Goal: Task Accomplishment & Management: Complete application form

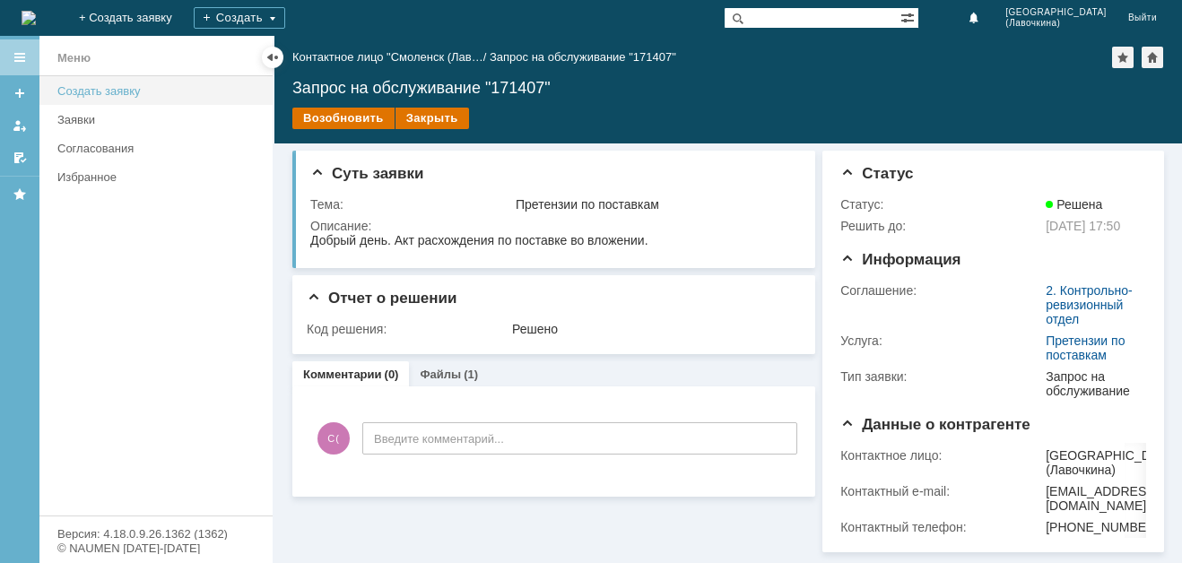
click at [100, 91] on div "Создать заявку" at bounding box center [159, 90] width 205 height 13
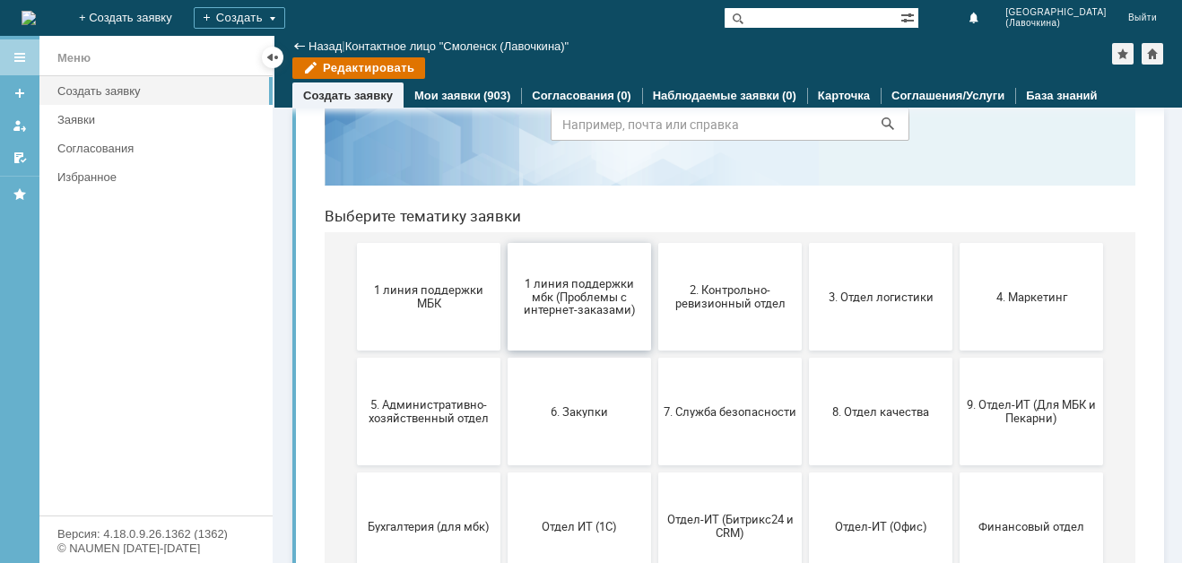
scroll to position [179, 0]
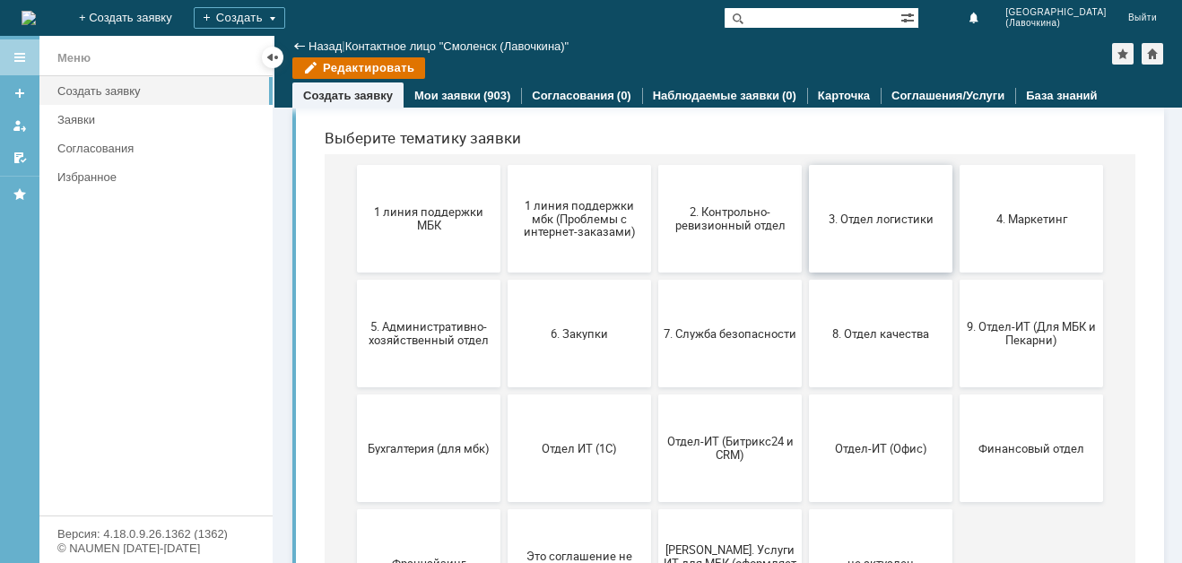
click at [890, 228] on button "3. Отдел логистики" at bounding box center [881, 219] width 144 height 108
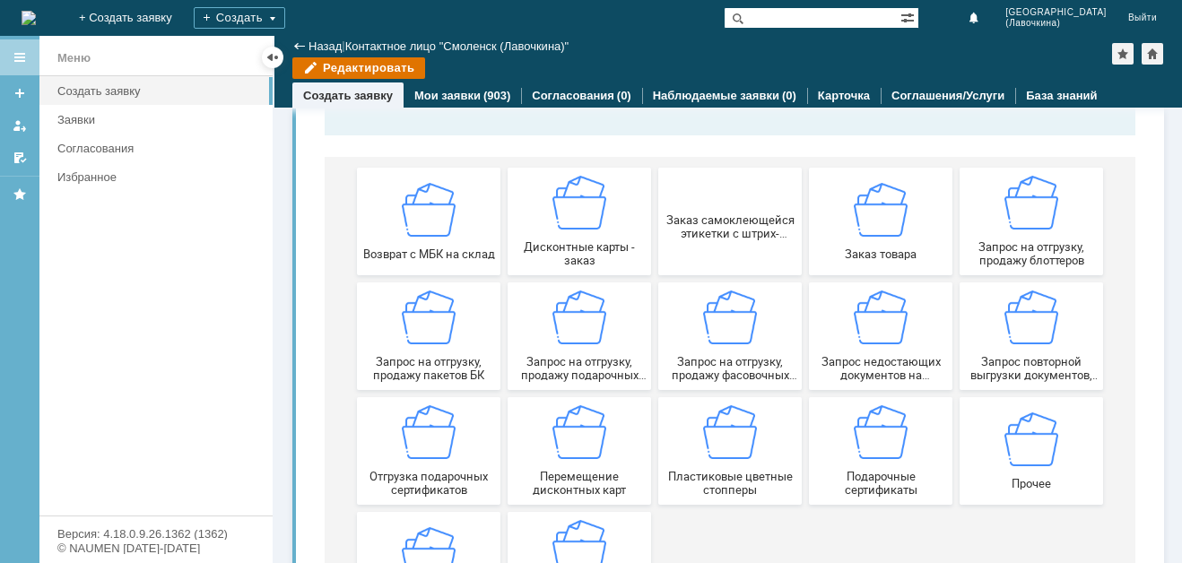
scroll to position [0, 0]
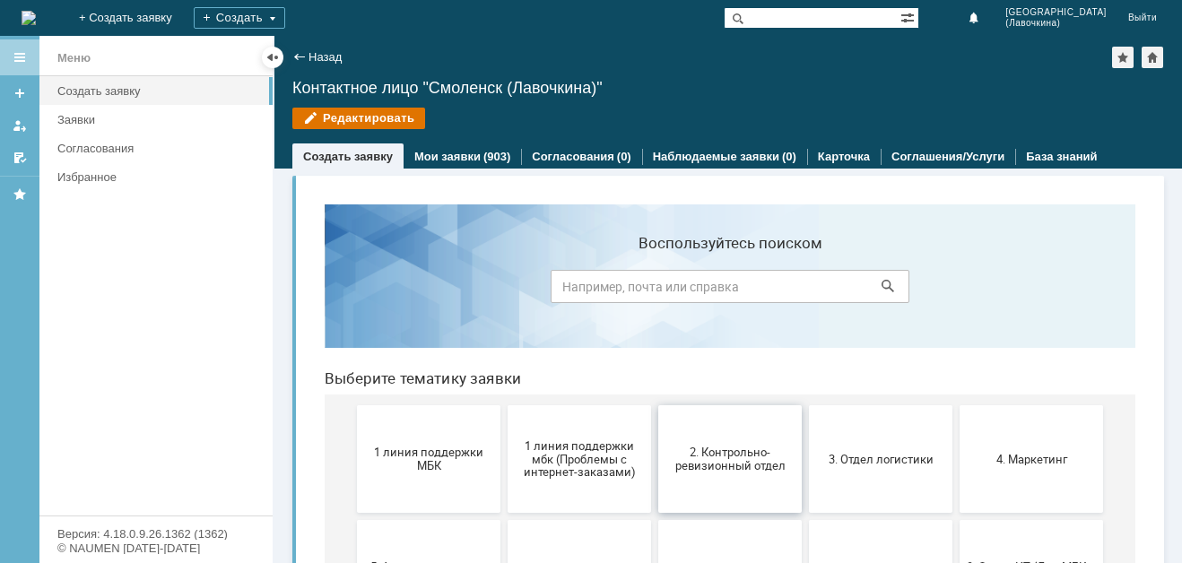
click at [697, 467] on span "2. Контрольно-ревизионный отдел" at bounding box center [730, 459] width 133 height 27
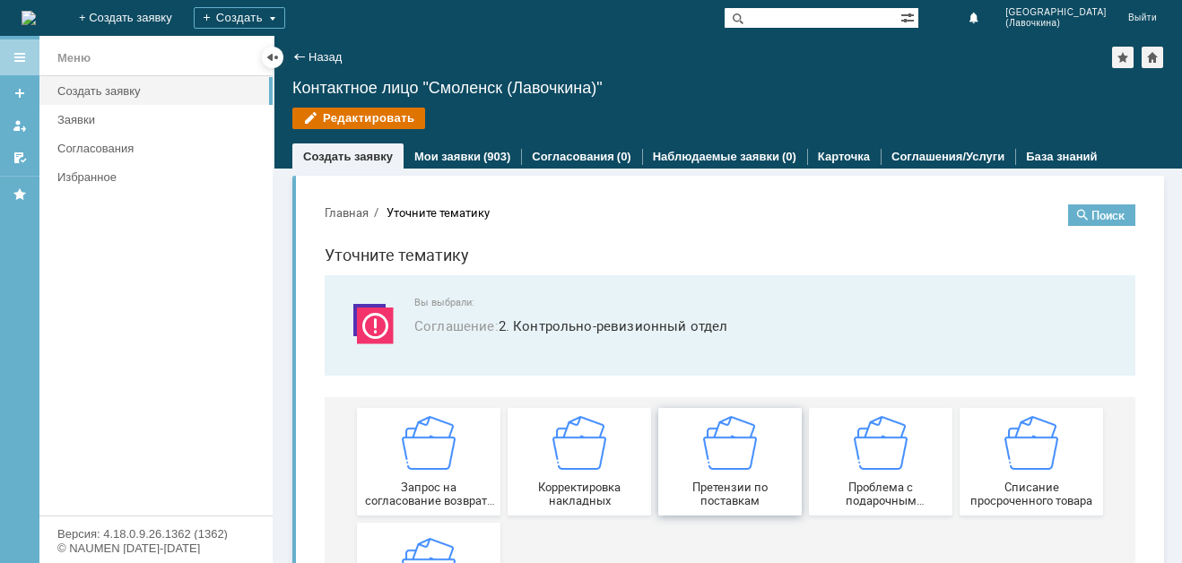
click at [730, 458] on img at bounding box center [730, 443] width 54 height 54
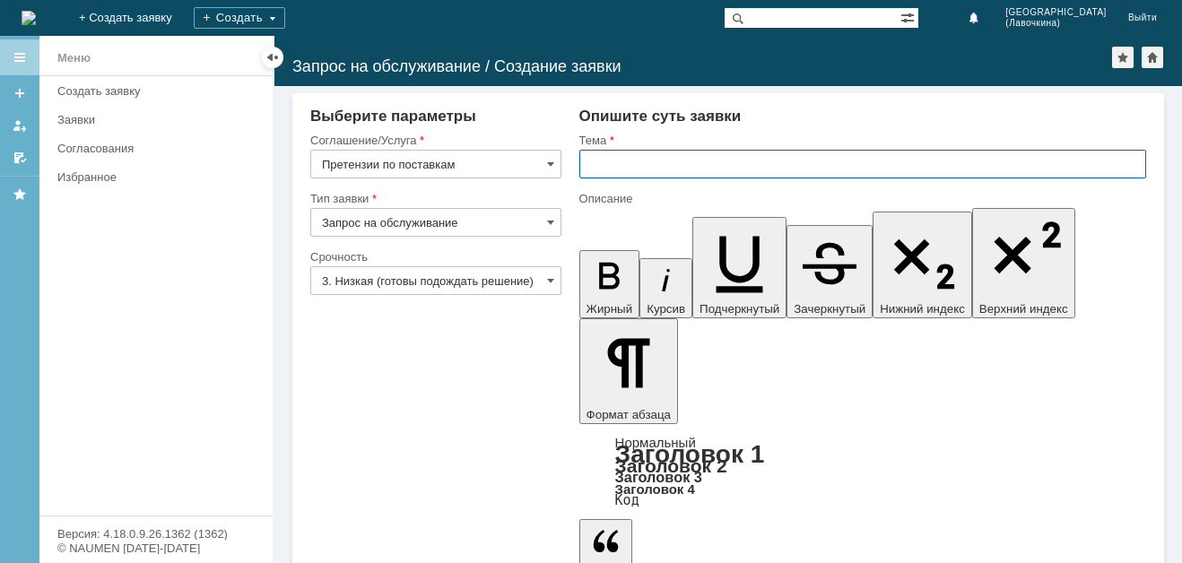
paste input "Претензии по поставкам"
type input "Претензии по поставкам"
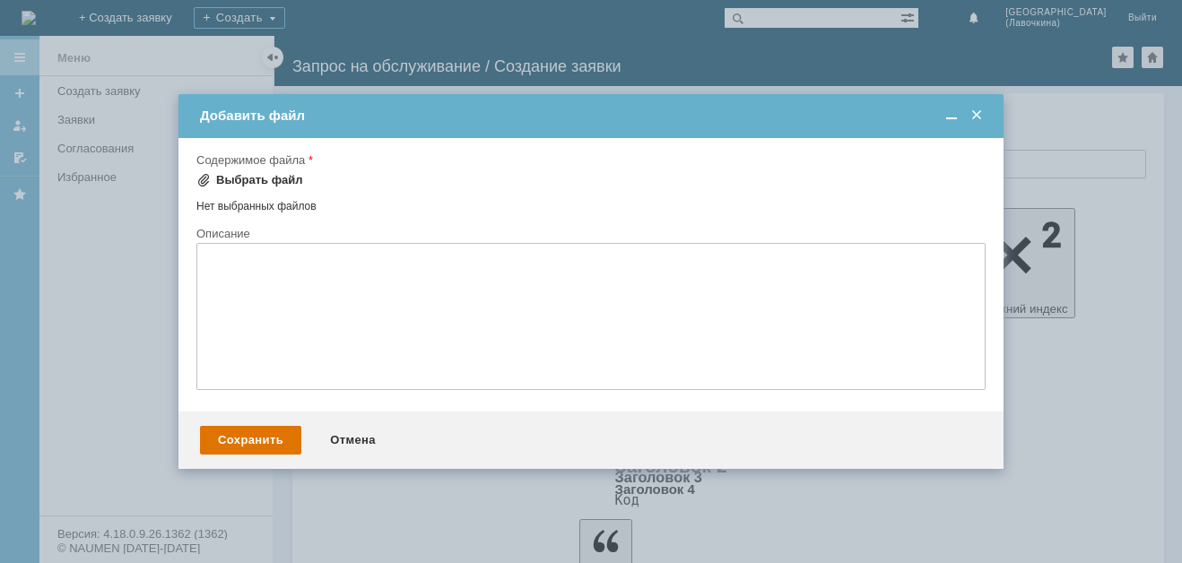
click at [269, 175] on div "Выбрать файл" at bounding box center [259, 180] width 87 height 14
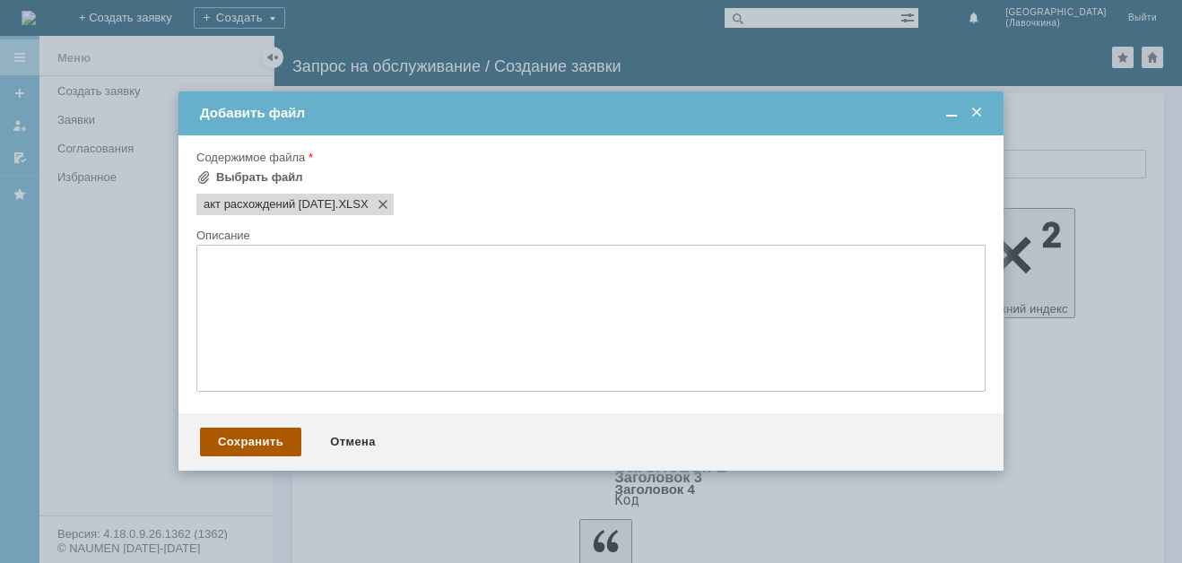
click at [256, 438] on div "Сохранить" at bounding box center [250, 442] width 101 height 29
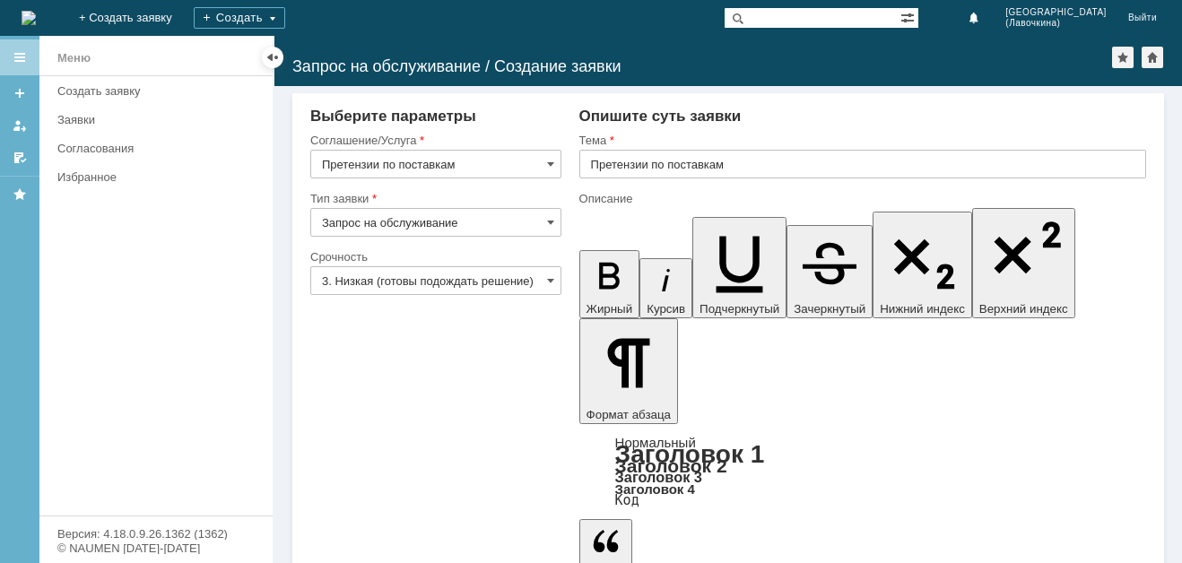
click at [551, 226] on input "Запрос на обслуживание" at bounding box center [435, 222] width 251 height 29
type input "Запрос на обслуживание"
